Goal: Task Accomplishment & Management: Use online tool/utility

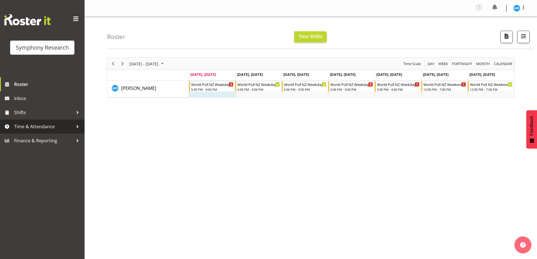
click at [52, 127] on span "Time & Attendance" at bounding box center [43, 126] width 59 height 8
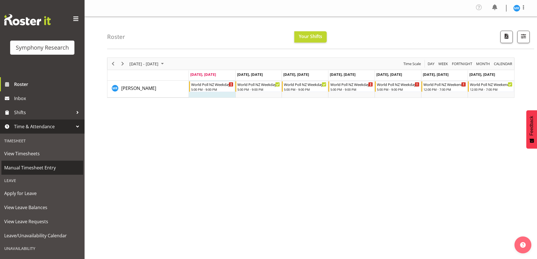
click at [48, 169] on span "Manual Timesheet Entry" at bounding box center [42, 167] width 76 height 8
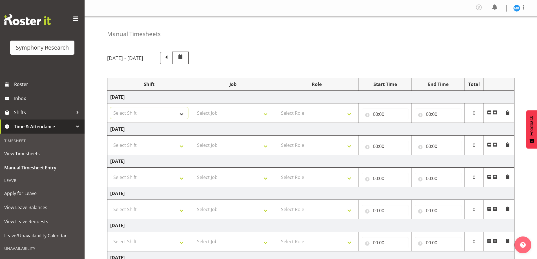
click at [178, 116] on select "Select Shift !!Weekend Residential (Roster IT Shift Label) *Business 9/10am ~ 4…" at bounding box center [149, 112] width 78 height 11
select select "17154"
click at [110, 107] on select "Select Shift !!Weekend Residential (Roster IT Shift Label) *Business 9/10am ~ 4…" at bounding box center [149, 112] width 78 height 11
click at [266, 114] on select "Select Job 550060 IF Admin 553492 World Poll Aus Wave 2 Main 2025 553493 World …" at bounding box center [233, 112] width 78 height 11
select select "10527"
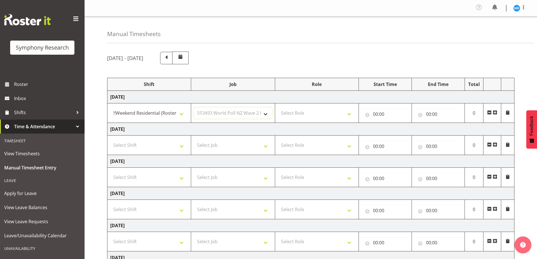
click at [194, 107] on select "Select Job 550060 IF Admin 553492 World Poll Aus Wave 2 Main 2025 553493 World …" at bounding box center [233, 112] width 78 height 11
click at [349, 114] on select "Select Role Briefing Interviewing" at bounding box center [317, 112] width 78 height 11
select select "47"
click at [278, 107] on select "Select Role Briefing Interviewing" at bounding box center [317, 112] width 78 height 11
click at [386, 115] on input "00:00" at bounding box center [384, 113] width 47 height 11
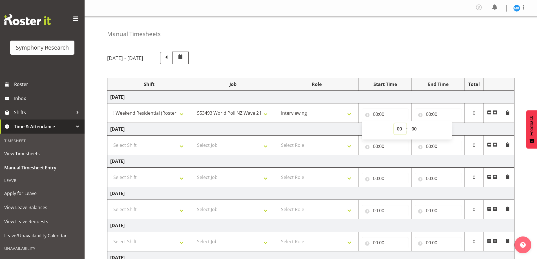
click at [397, 129] on select "00 01 02 03 04 05 06 07 08 09 10 11 12 13 14 15 16 17 18 19 20 21 22 23" at bounding box center [399, 128] width 13 height 11
select select "17"
click at [393, 123] on select "00 01 02 03 04 05 06 07 08 09 10 11 12 13 14 15 16 17 18 19 20 21 22 23" at bounding box center [399, 128] width 13 height 11
type input "17:00"
click at [398, 63] on div "[DATE] - [DATE]" at bounding box center [310, 58] width 407 height 13
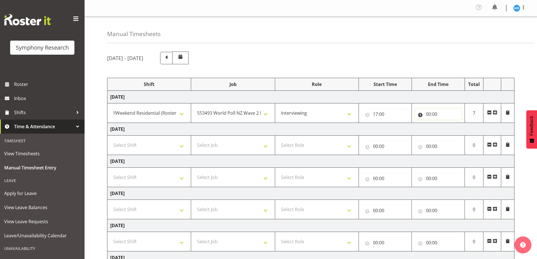
click at [436, 112] on input "00:00" at bounding box center [437, 113] width 47 height 11
click at [451, 128] on select "00 01 02 03 04 05 06 07 08 09 10 11 12 13 14 15 16 17 18 19 20 21 22 23" at bounding box center [452, 128] width 13 height 11
select select "21"
click at [446, 123] on select "00 01 02 03 04 05 06 07 08 09 10 11 12 13 14 15 16 17 18 19 20 21 22 23" at bounding box center [452, 128] width 13 height 11
type input "21:00"
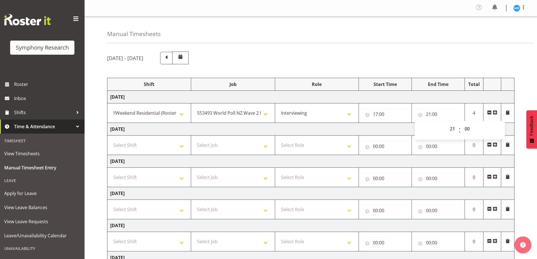
click at [403, 60] on div "[DATE] - [DATE]" at bounding box center [310, 58] width 407 height 13
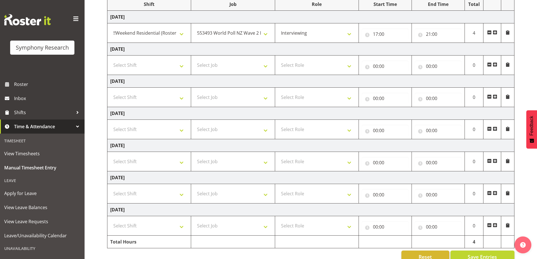
scroll to position [92, 0]
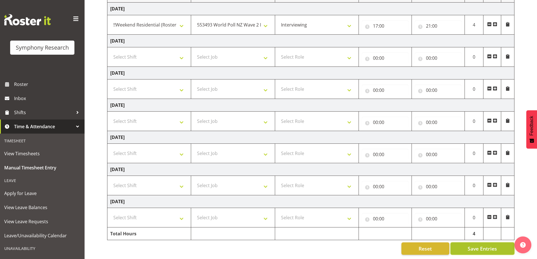
click at [488, 245] on span "Save Entries" at bounding box center [481, 248] width 29 height 7
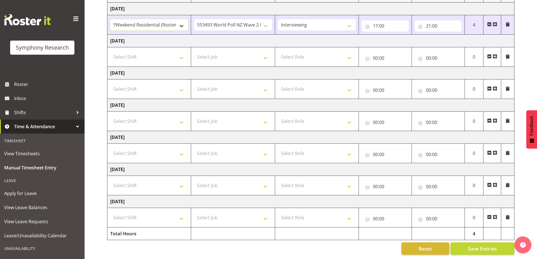
click at [183, 23] on select "!!Weekend Residential (Roster IT Shift Label) *Business 9/10am ~ 4:30pm *Busine…" at bounding box center [149, 24] width 78 height 11
select select "48116"
click at [110, 19] on select "!!Weekend Residential (Roster IT Shift Label) *Business 9/10am ~ 4:30pm *Busine…" at bounding box center [149, 24] width 78 height 11
click at [476, 245] on span "Save Entries" at bounding box center [481, 248] width 29 height 7
click at [489, 246] on span "Save Entries" at bounding box center [481, 248] width 29 height 7
